Goal: Task Accomplishment & Management: Complete application form

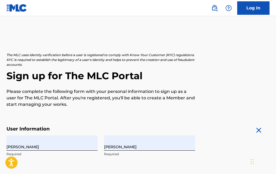
select select "8"
select select "2025"
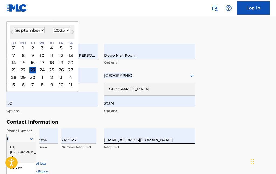
click at [37, 27] on select "January February March April May June July August September October November De…" at bounding box center [29, 30] width 31 height 6
click at [41, 34] on select "January February March April May June July August September October November De…" at bounding box center [29, 30] width 31 height 6
select select "9"
click at [67, 32] on select "1899 1900 1901 1902 1903 1904 1905 1906 1907 1908 1909 1910 1911 1912 1913 1914…" at bounding box center [61, 30] width 17 height 6
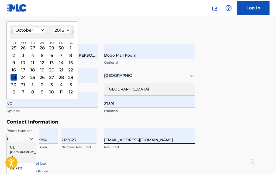
click at [72, 23] on div "[DATE] Previous Month Next Month [DATE] January February March April May June J…" at bounding box center [41, 61] width 71 height 78
click at [71, 23] on div "[DATE] Previous Month Next Month [DATE] January February March April May June J…" at bounding box center [41, 61] width 71 height 78
click at [70, 33] on select "1899 1900 1901 1902 1903 1904 1905 1906 1907 1908 1909 1910 1911 1912 1913 1914…" at bounding box center [61, 30] width 17 height 6
select select "1981"
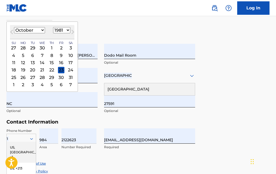
click at [9, 73] on div "[DATE] Previous Month Next Month [DATE] January February March April May June J…" at bounding box center [41, 57] width 71 height 71
click at [15, 76] on div "25" at bounding box center [13, 77] width 6 height 6
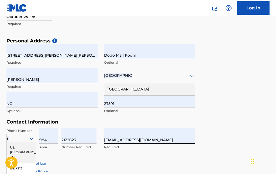
click at [15, 79] on input "[PERSON_NAME]" at bounding box center [51, 75] width 91 height 15
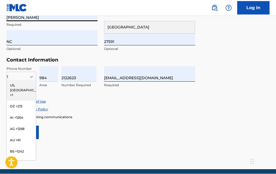
scroll to position [224, 0]
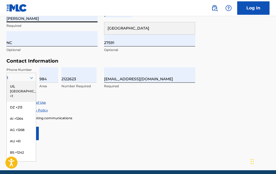
click at [12, 84] on div "US, [GEOGRAPHIC_DATA] +1" at bounding box center [21, 91] width 29 height 21
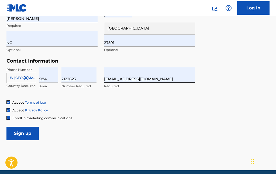
click at [17, 132] on input "Sign up" at bounding box center [22, 133] width 32 height 13
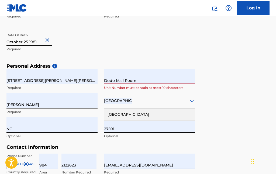
scroll to position [212, 0]
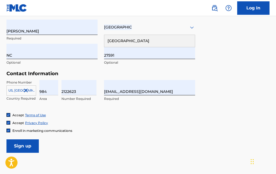
click at [22, 151] on input "Sign up" at bounding box center [22, 146] width 32 height 13
click at [12, 147] on input "Sign up" at bounding box center [22, 146] width 32 height 13
click at [11, 144] on input "Sign up" at bounding box center [22, 146] width 32 height 13
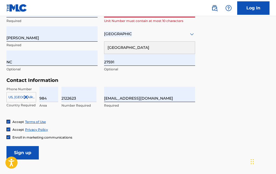
scroll to position [187, 0]
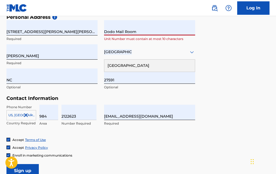
click at [177, 28] on input "Dodo Mail Room" at bounding box center [149, 27] width 91 height 15
click at [183, 33] on input "Dodo Mail Room" at bounding box center [149, 27] width 91 height 15
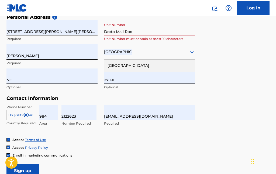
type input "Dodo Mail Room"
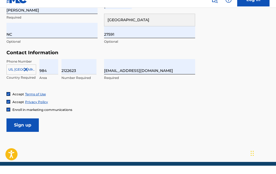
scroll to position [246, 0]
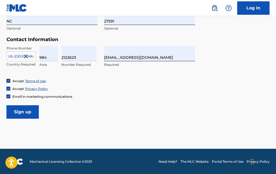
click at [14, 107] on input "Sign up" at bounding box center [22, 111] width 32 height 13
